Goal: Find contact information: Find contact information

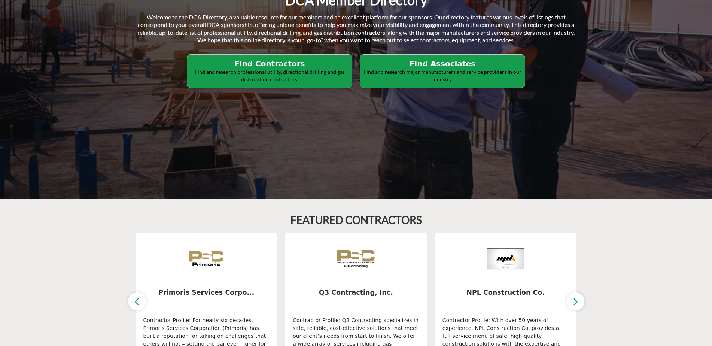
scroll to position [150, 0]
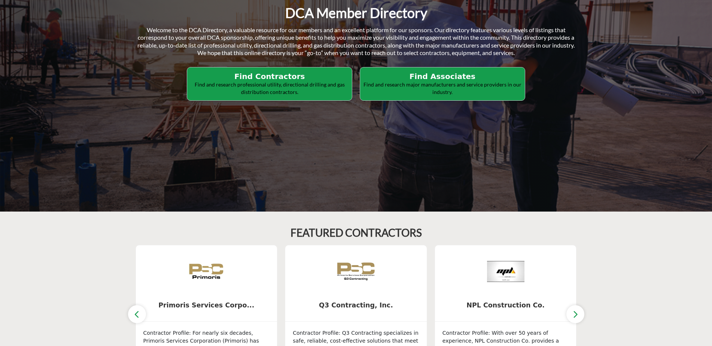
click at [132, 315] on button "button" at bounding box center [137, 314] width 18 height 18
click at [289, 86] on p "Find and research professional utility, directional drilling and gas distributi…" at bounding box center [270, 88] width 160 height 15
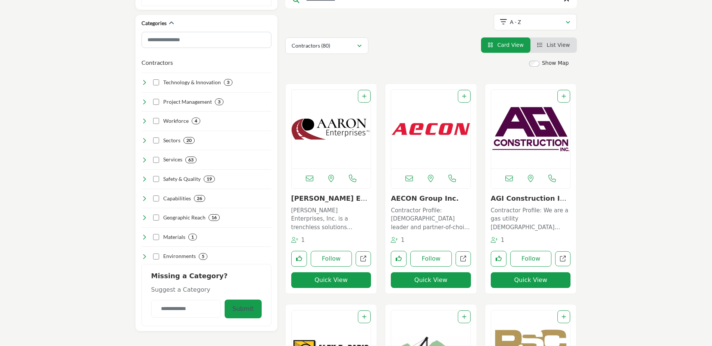
scroll to position [150, 0]
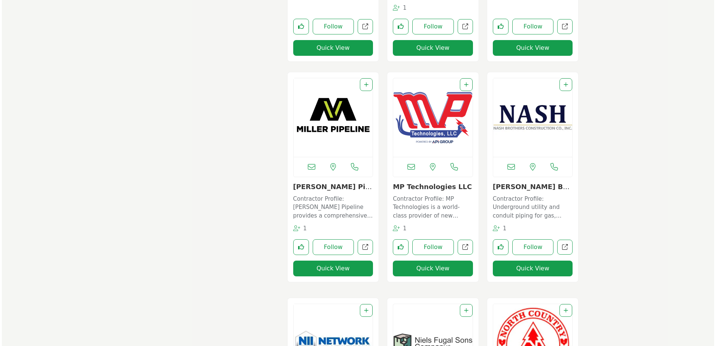
scroll to position [3034, 0]
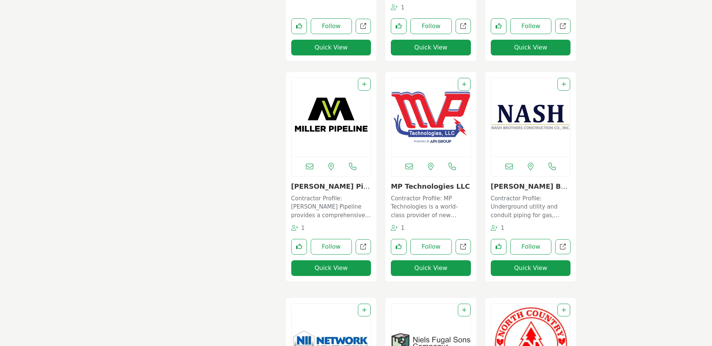
click at [334, 274] on button "Quick View" at bounding box center [331, 268] width 80 height 16
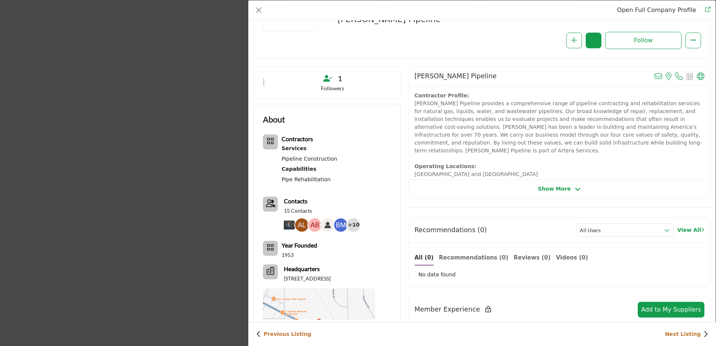
scroll to position [112, 0]
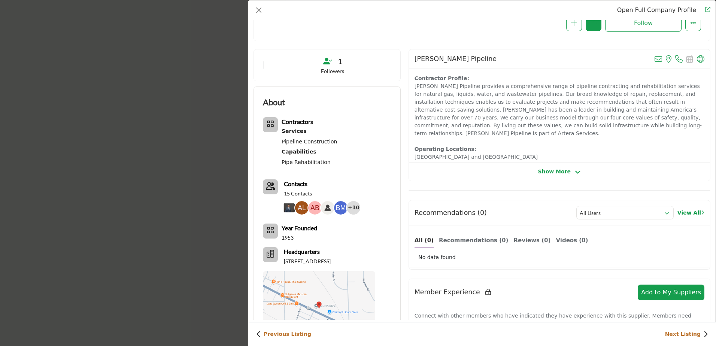
click at [304, 194] on p "15 Contacts" at bounding box center [298, 193] width 28 height 7
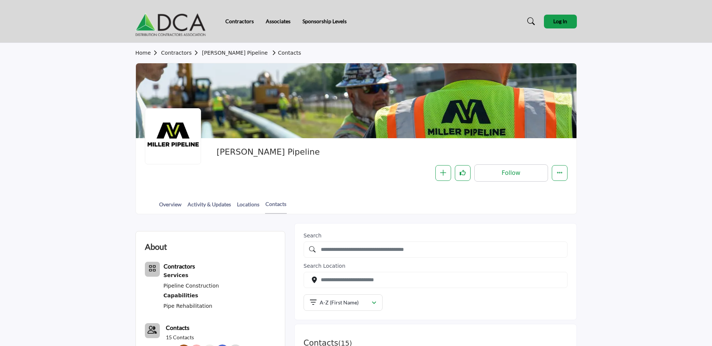
scroll to position [187, 0]
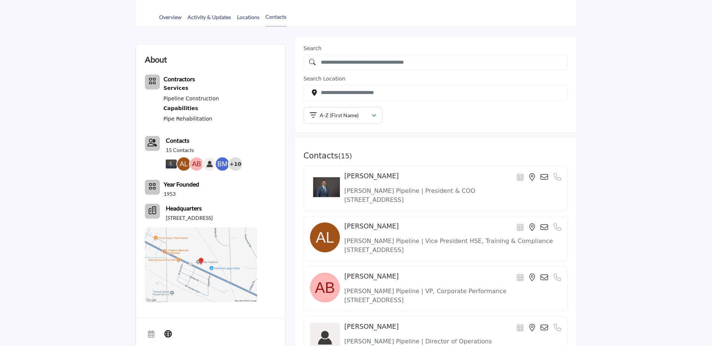
click at [543, 177] on icon at bounding box center [544, 176] width 7 height 7
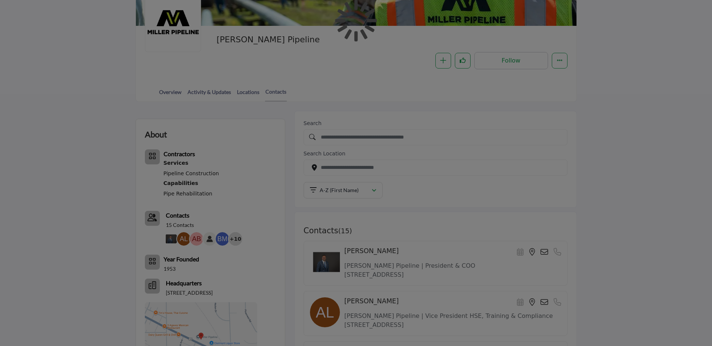
scroll to position [225, 0]
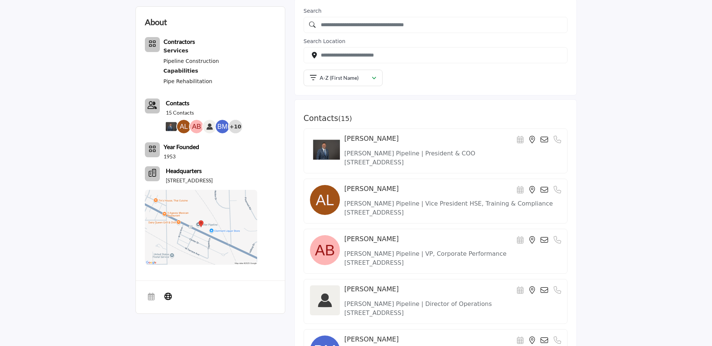
click at [546, 140] on icon at bounding box center [544, 139] width 7 height 7
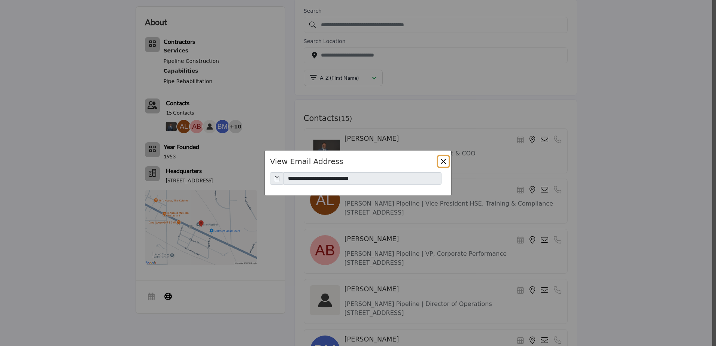
click at [445, 162] on button "Close" at bounding box center [443, 161] width 10 height 10
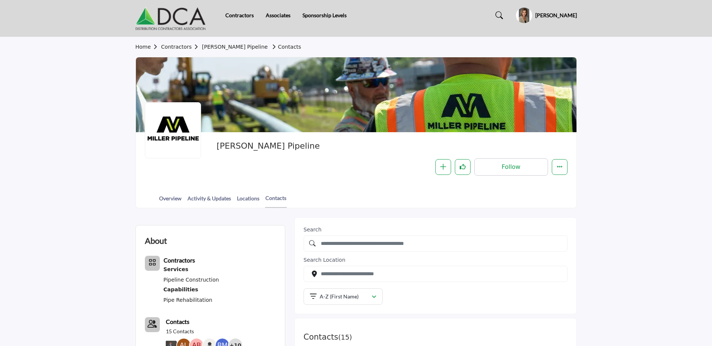
scroll to position [0, 0]
